Goal: Answer question/provide support

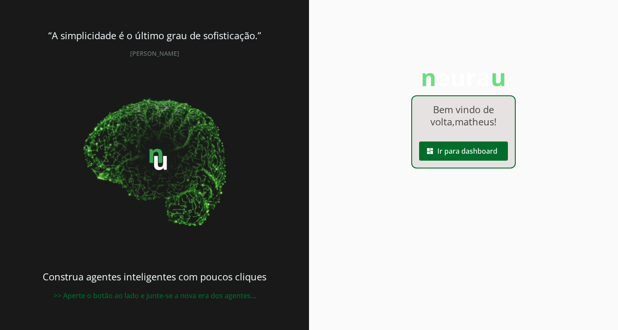
click at [473, 156] on span at bounding box center [463, 151] width 89 height 21
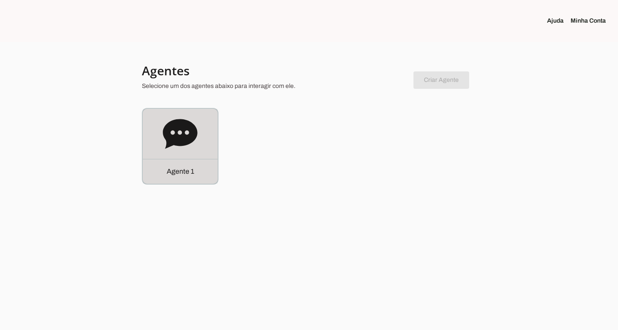
click at [181, 154] on div "Agente 1" at bounding box center [180, 146] width 75 height 75
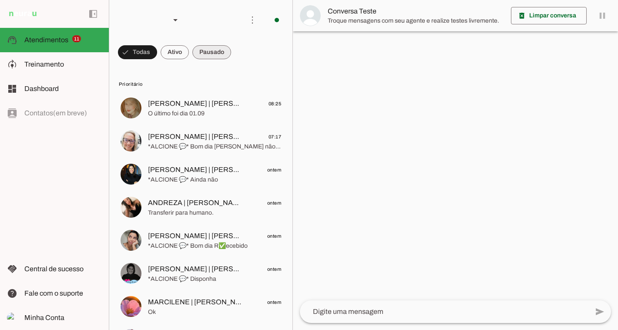
click at [215, 50] on span at bounding box center [211, 52] width 39 height 21
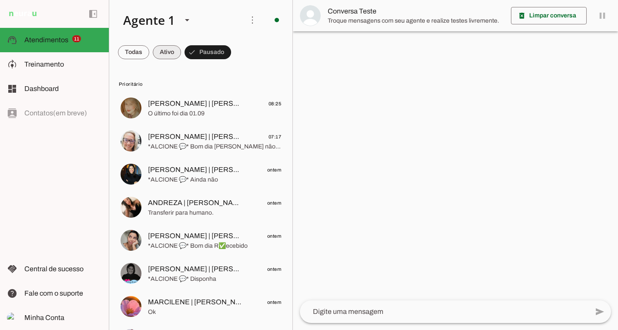
click at [175, 54] on span at bounding box center [167, 52] width 28 height 21
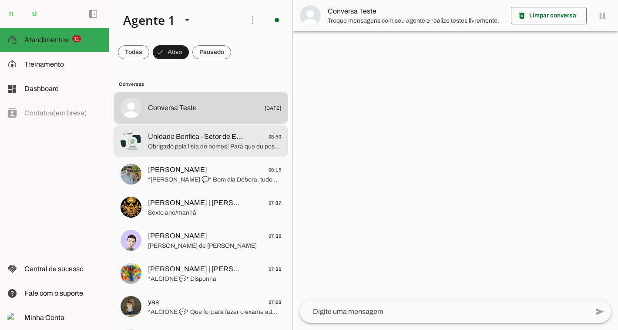
click at [159, 152] on md-item "Unidade Benfica - Setor de Exames Cameso 08:50 Obrigado pela lista de nomes! Pa…" at bounding box center [201, 140] width 174 height 31
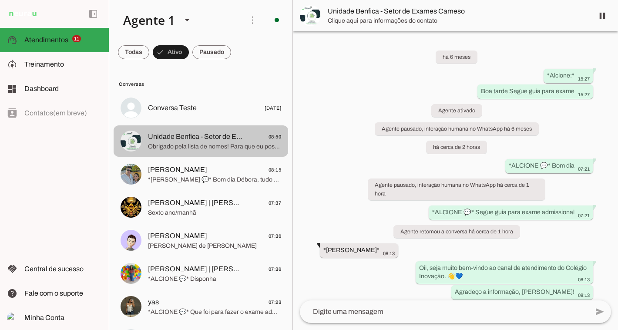
scroll to position [280, 0]
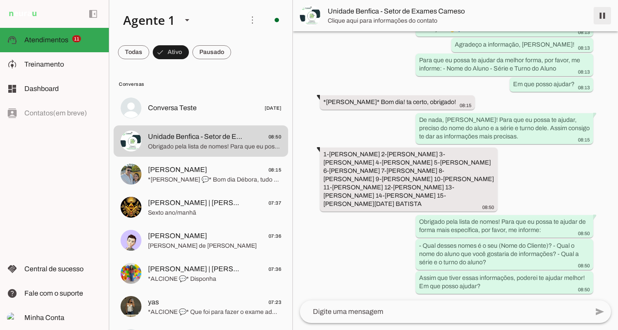
click at [600, 18] on span at bounding box center [602, 15] width 21 height 21
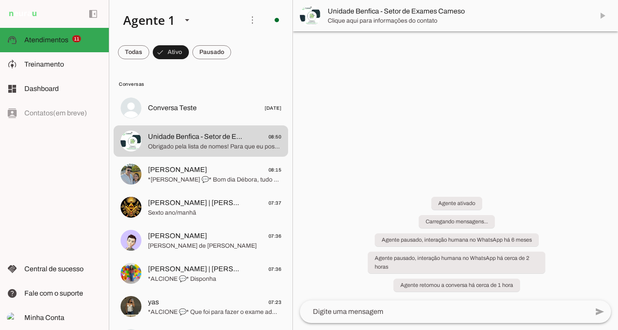
scroll to position [0, 0]
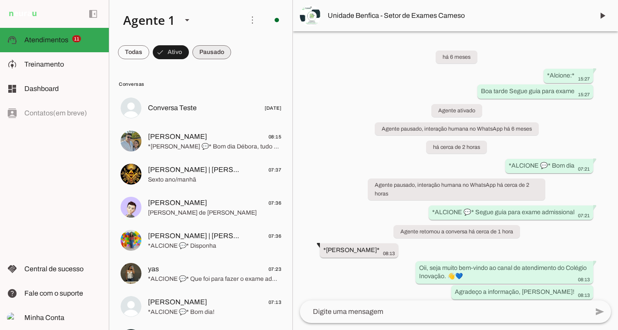
click at [224, 51] on span at bounding box center [211, 52] width 39 height 21
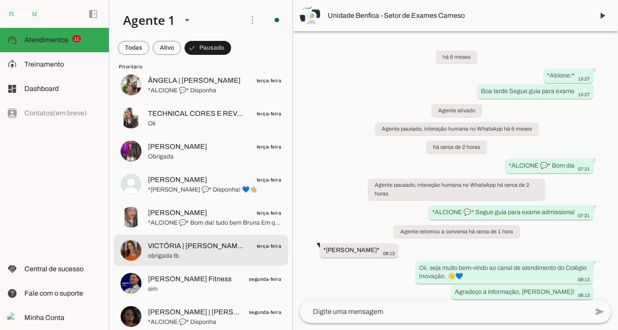
scroll to position [564, 0]
